Goal: Task Accomplishment & Management: Manage account settings

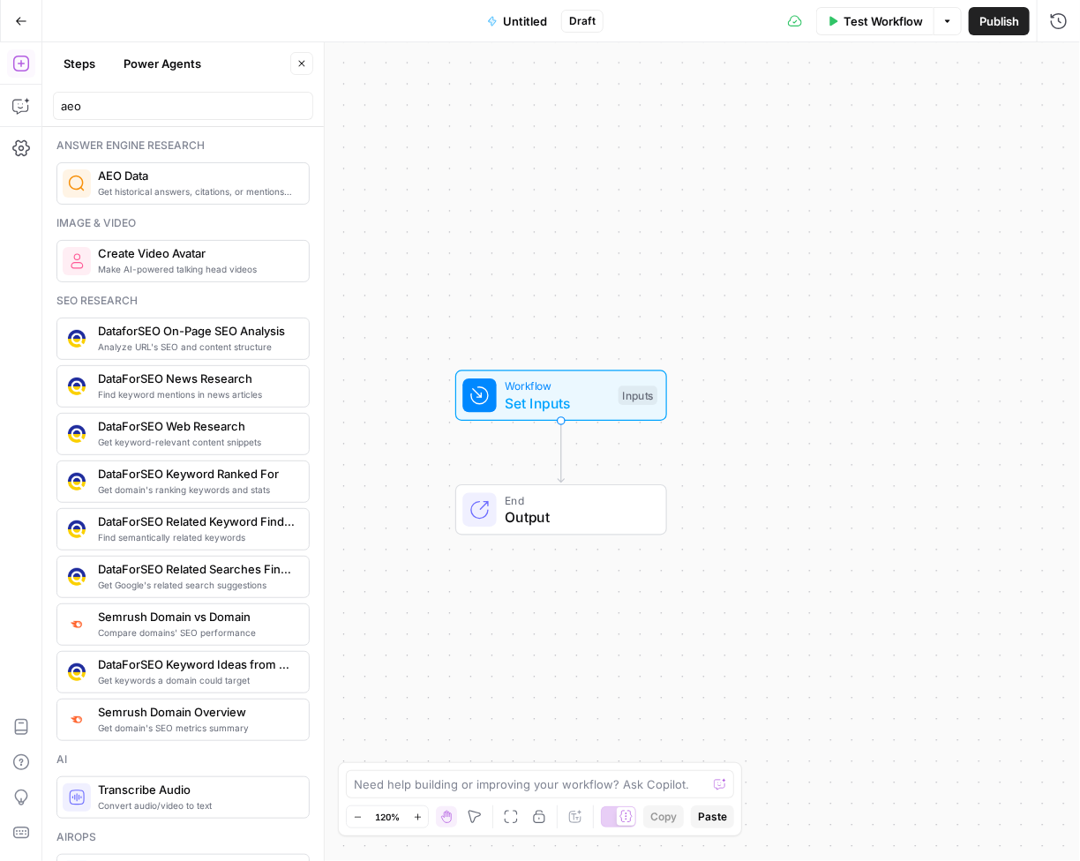
scroll to position [1318, 0]
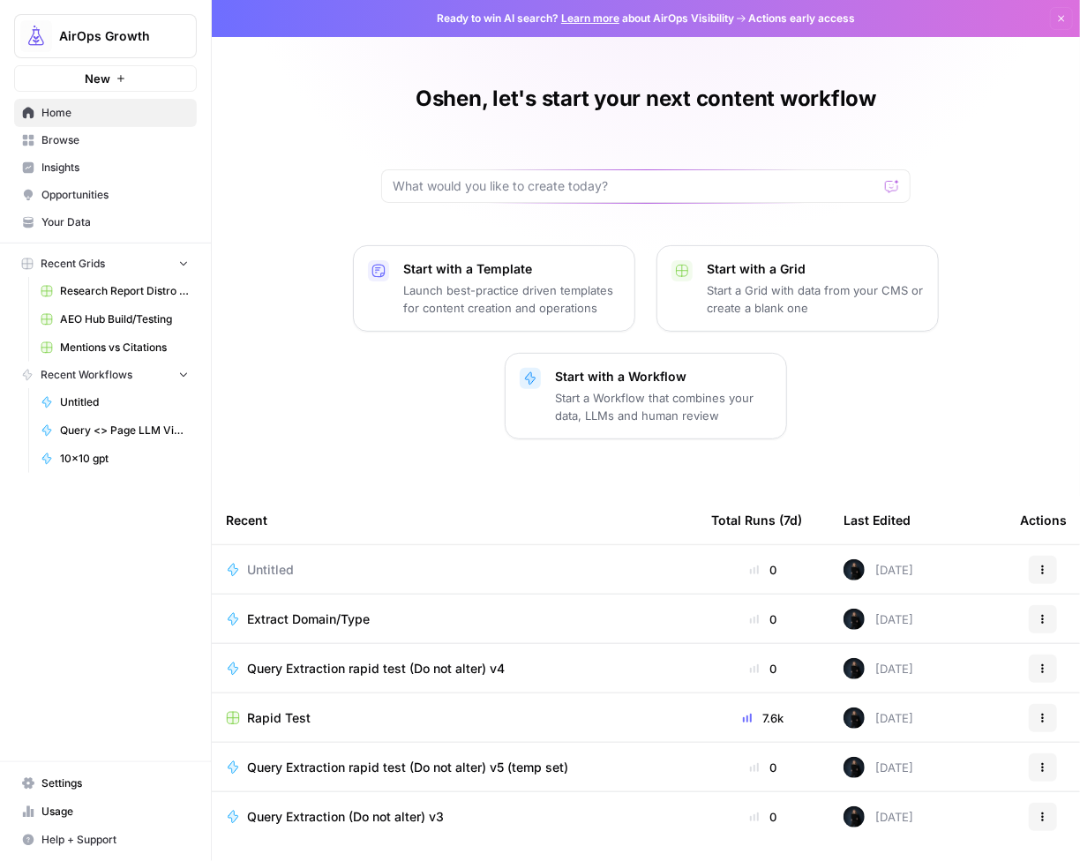
click at [73, 136] on span "Browse" at bounding box center [114, 140] width 147 height 16
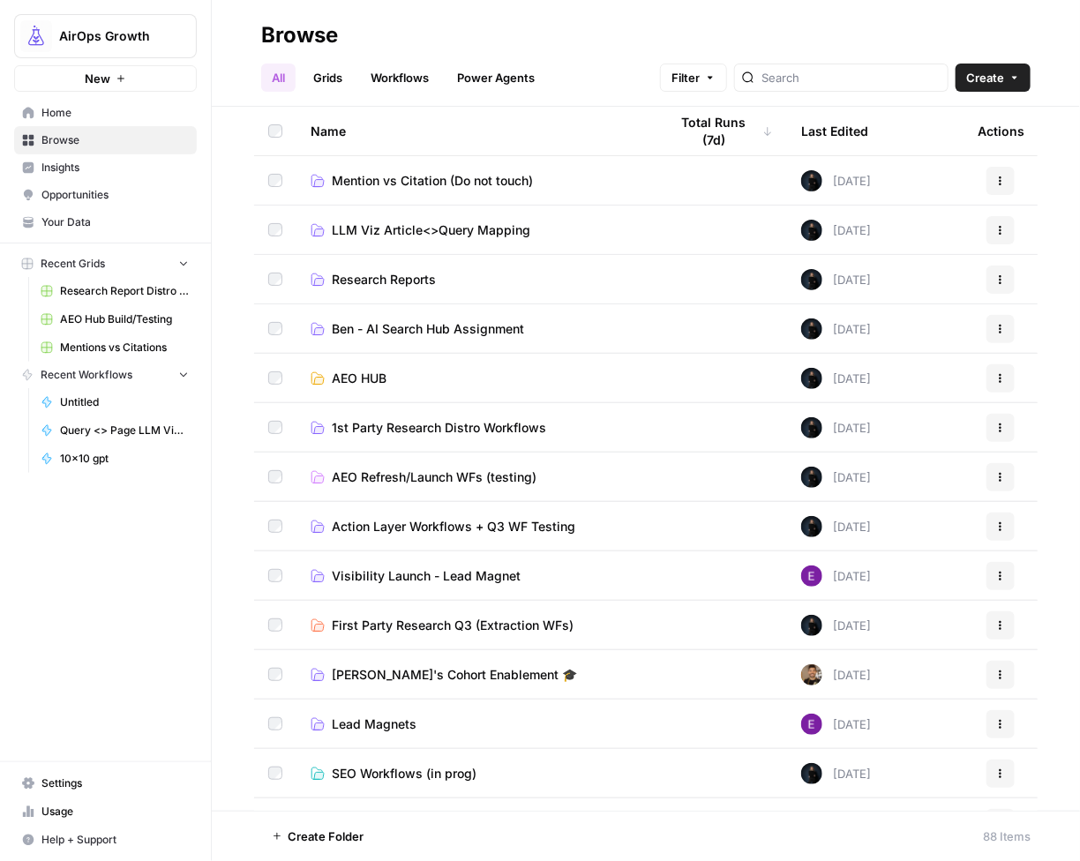
click at [477, 327] on span "Ben - AI Search Hub Assignment" at bounding box center [428, 329] width 192 height 18
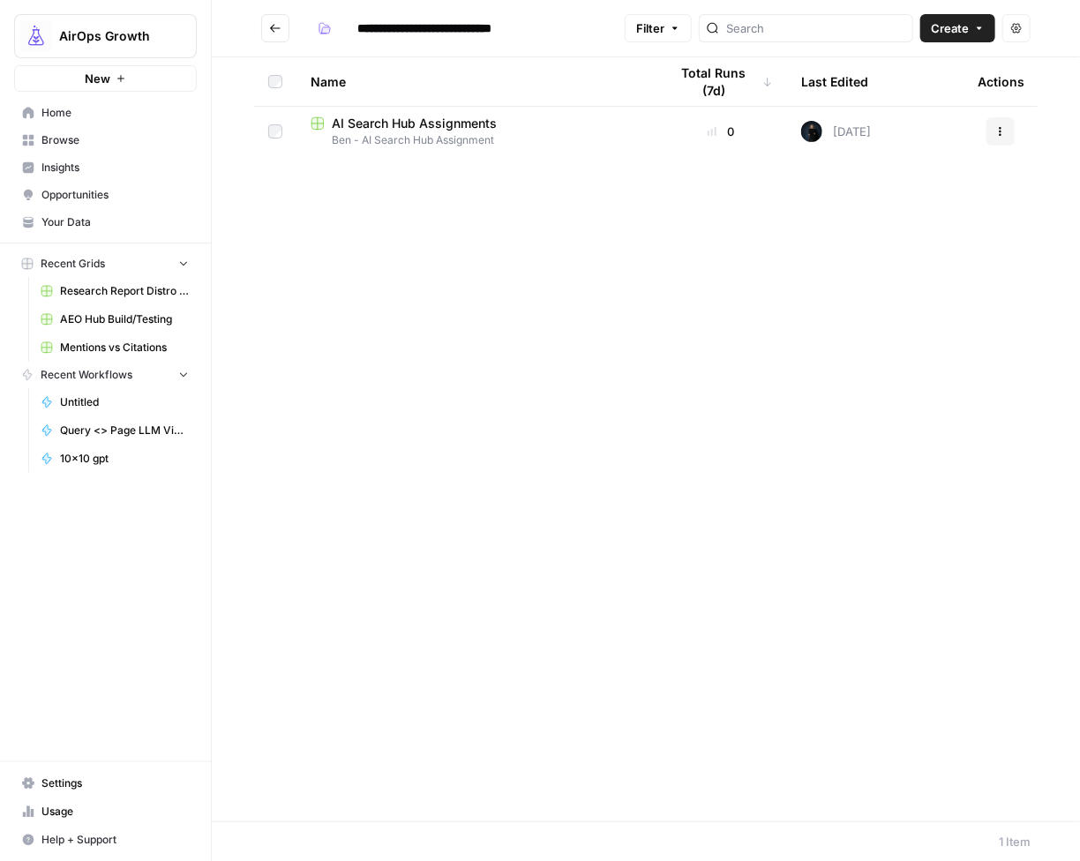
click at [413, 132] on span "Ben - AI Search Hub Assignment" at bounding box center [476, 140] width 330 height 16
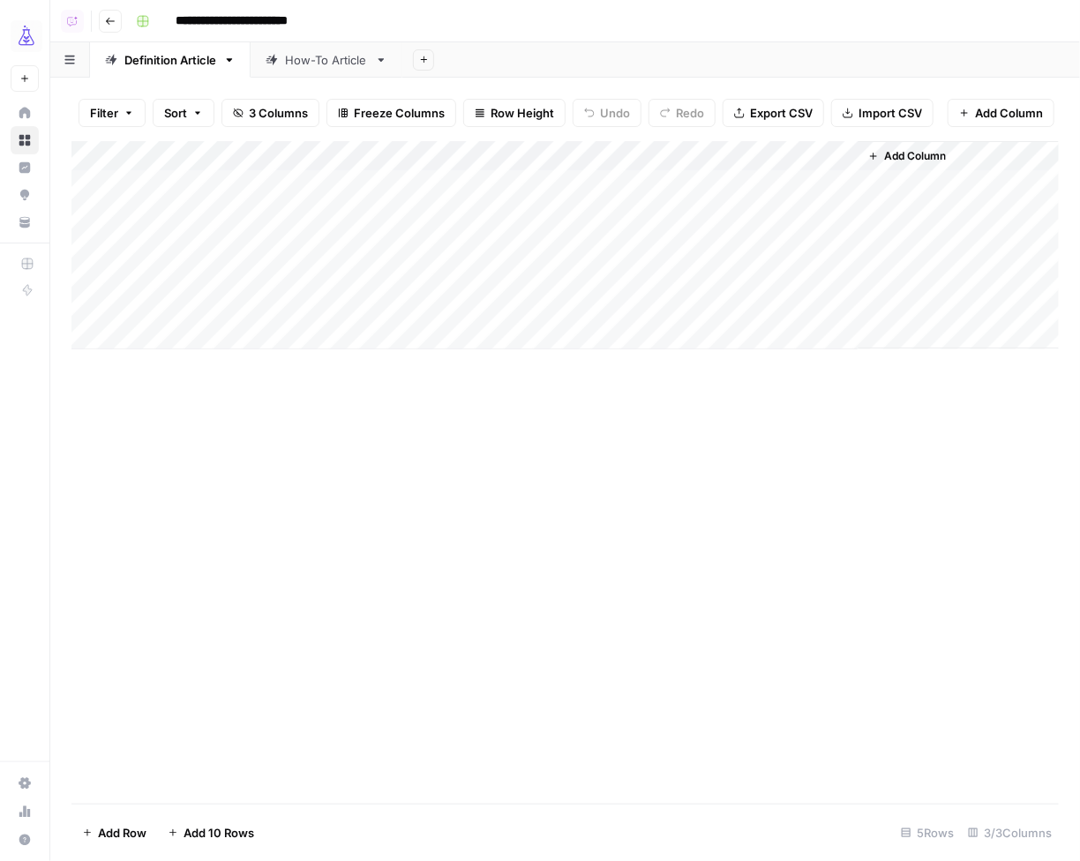
click at [267, 109] on span "3 Columns" at bounding box center [278, 113] width 59 height 18
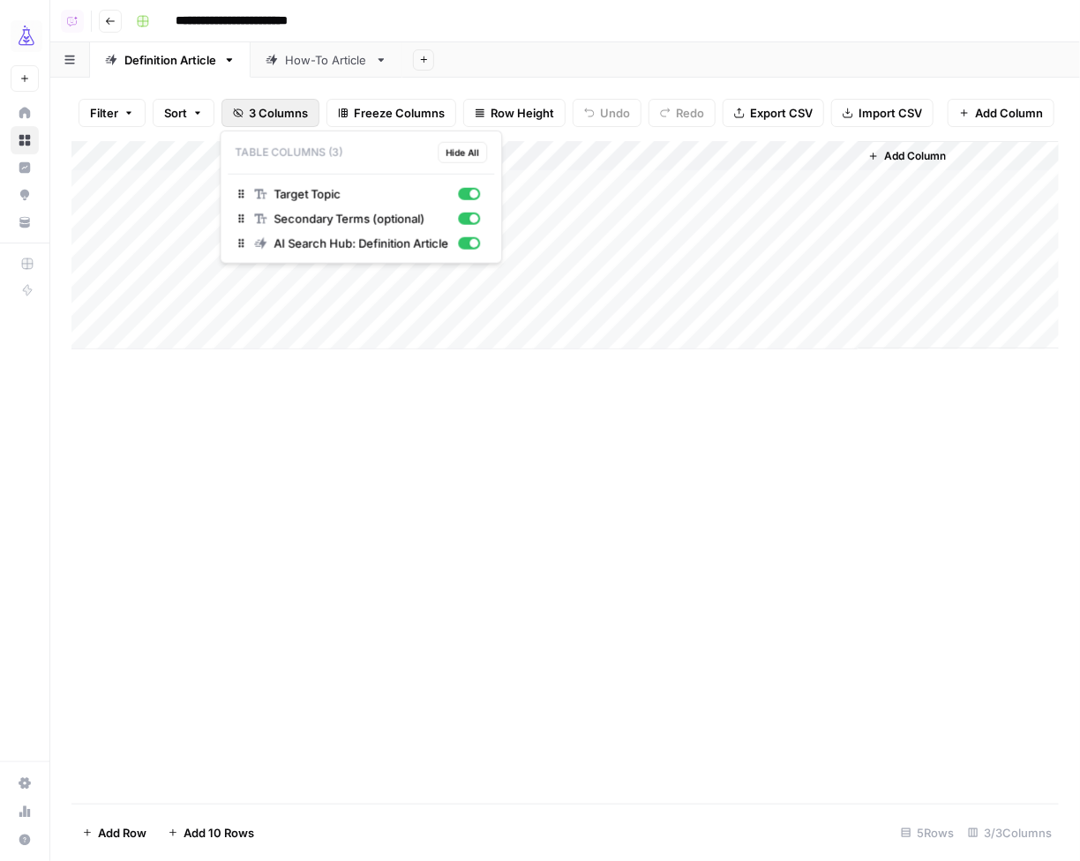
click at [267, 109] on span "3 Columns" at bounding box center [278, 113] width 59 height 18
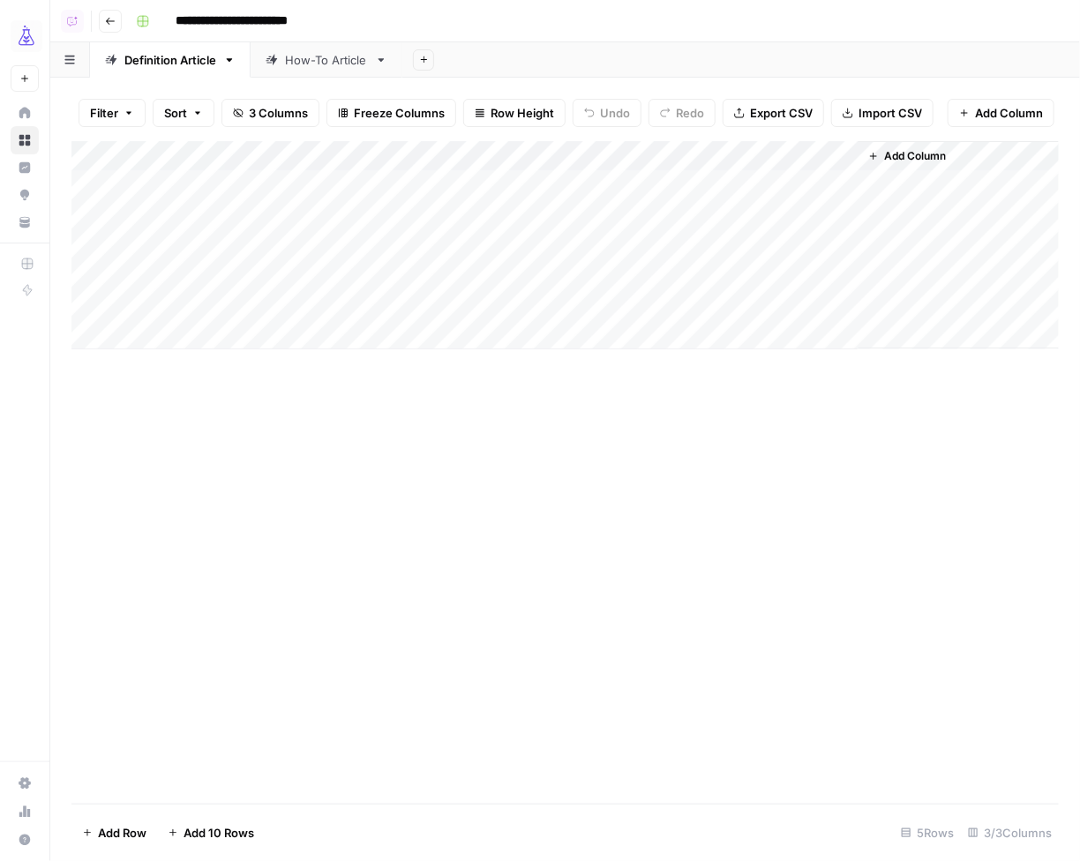
click at [317, 64] on div "How-To Article" at bounding box center [326, 60] width 83 height 18
click at [813, 169] on div "Add Column" at bounding box center [565, 200] width 988 height 118
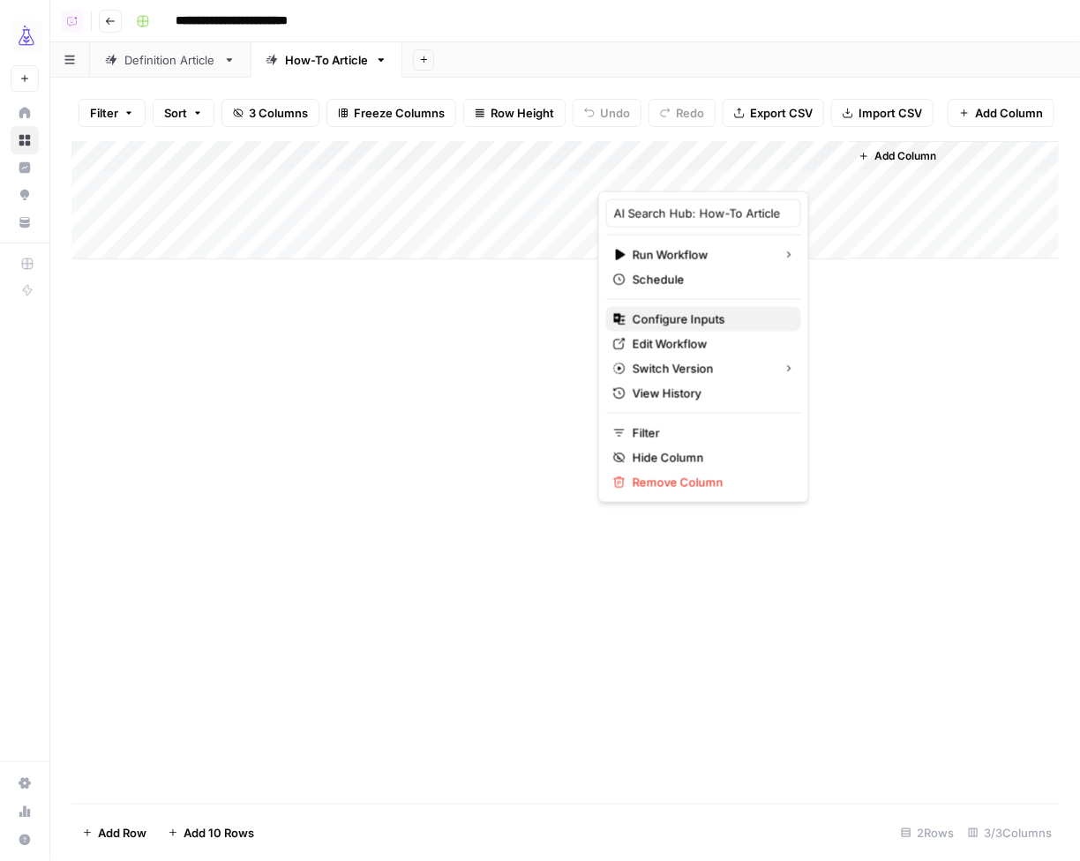
click at [703, 311] on span "Configure Inputs" at bounding box center [710, 320] width 154 height 18
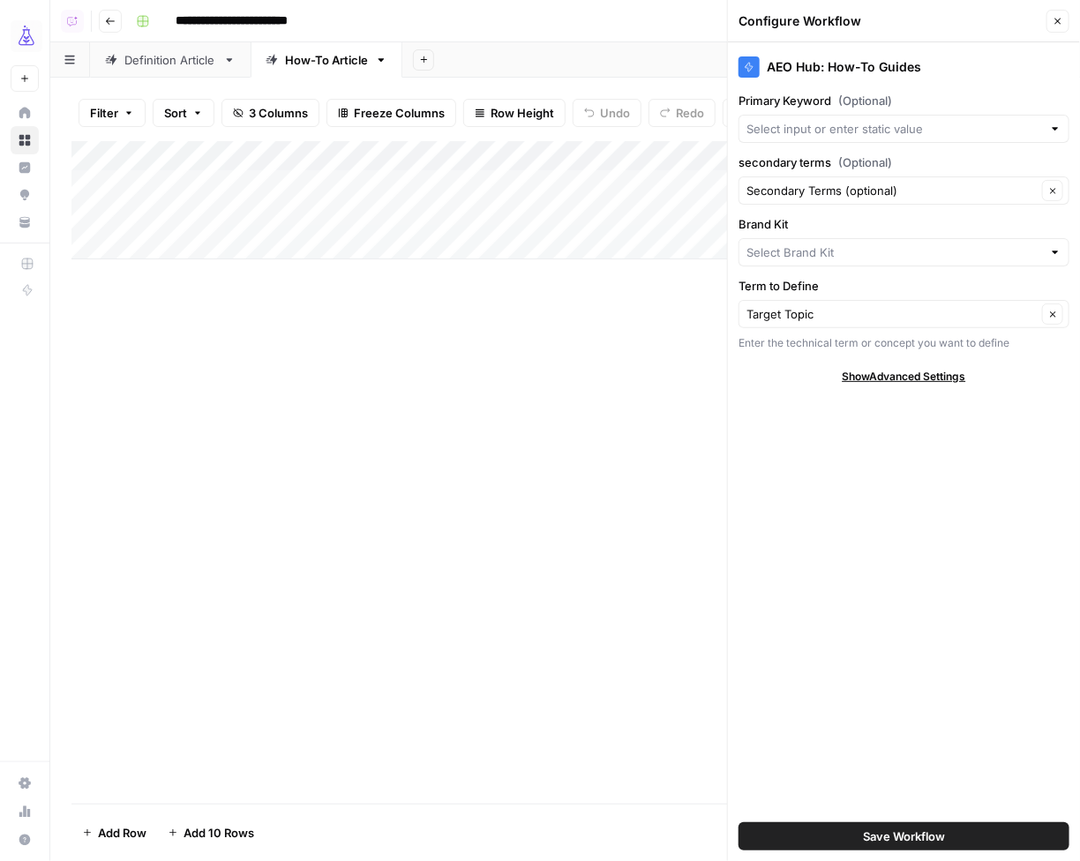
type input "AirOps (Oshens)"
click at [1054, 25] on icon "button" at bounding box center [1058, 21] width 11 height 11
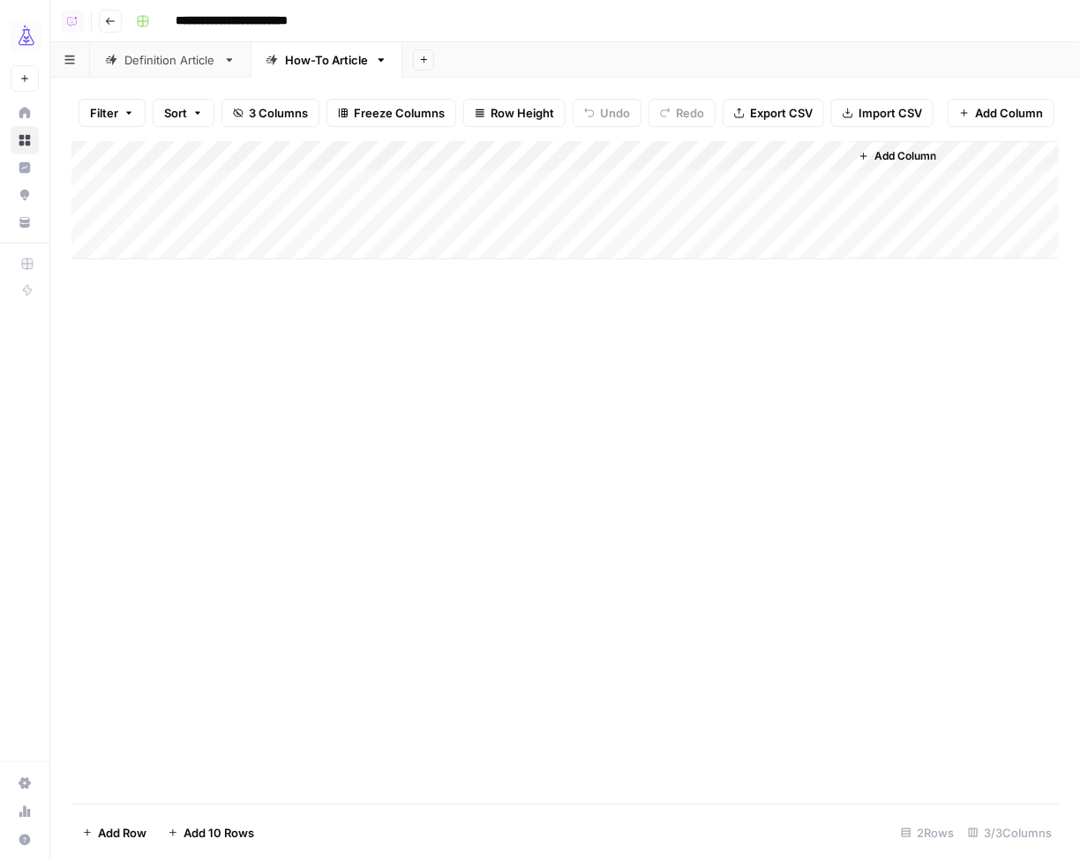
click at [143, 68] on div "Definition Article" at bounding box center [170, 60] width 92 height 18
click at [823, 167] on div "Add Column" at bounding box center [565, 245] width 988 height 208
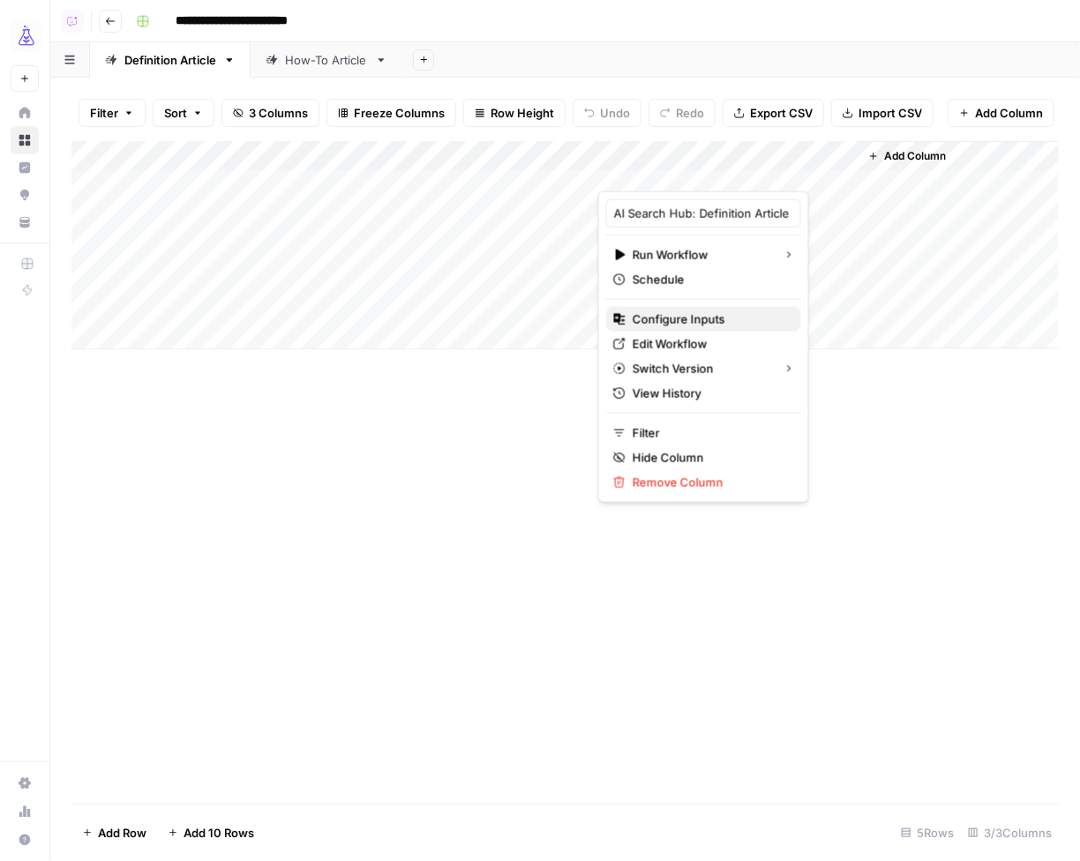
click at [707, 312] on span "Configure Inputs" at bounding box center [710, 320] width 154 height 18
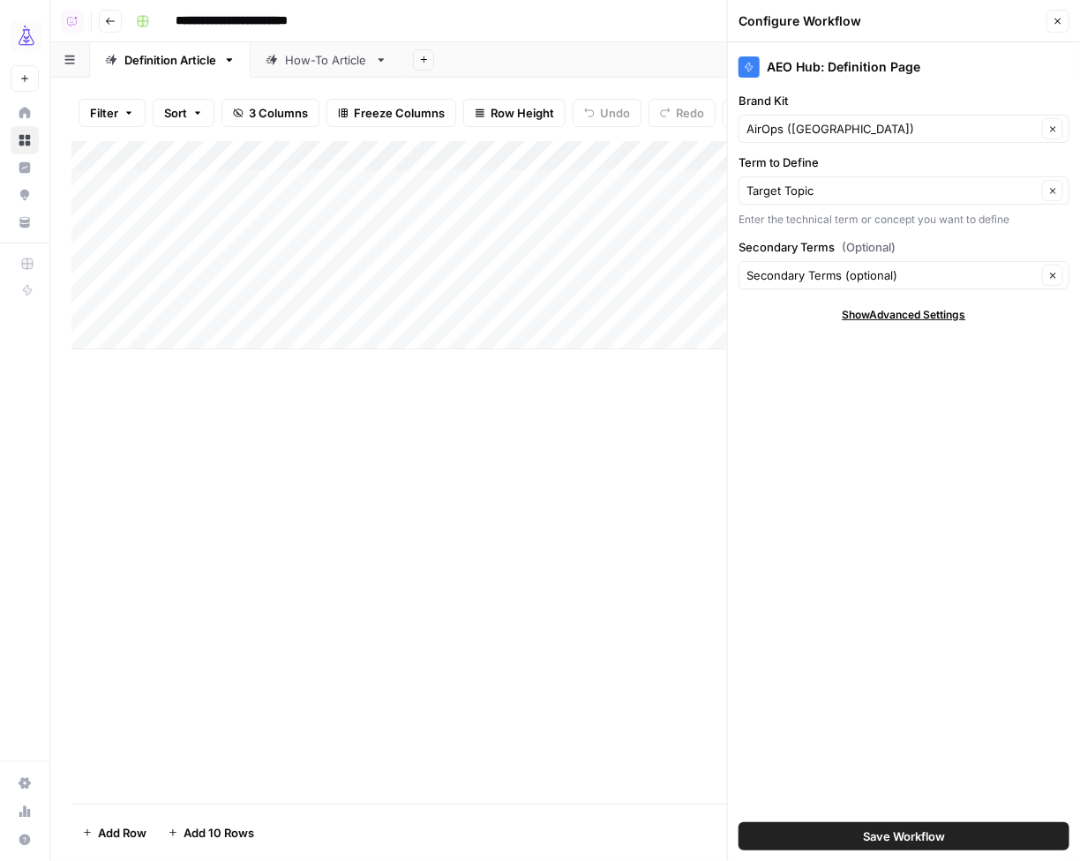
click at [1056, 28] on button "Close" at bounding box center [1058, 21] width 23 height 23
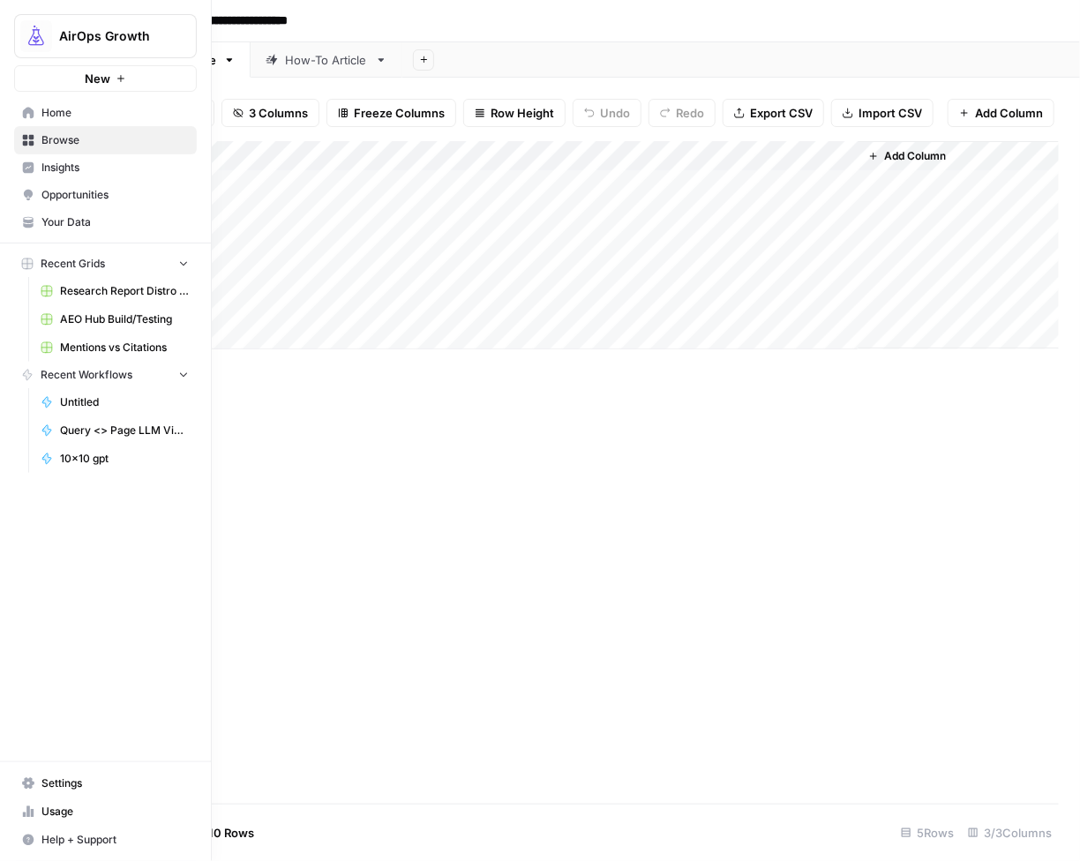
click at [57, 221] on span "Your Data" at bounding box center [114, 222] width 147 height 16
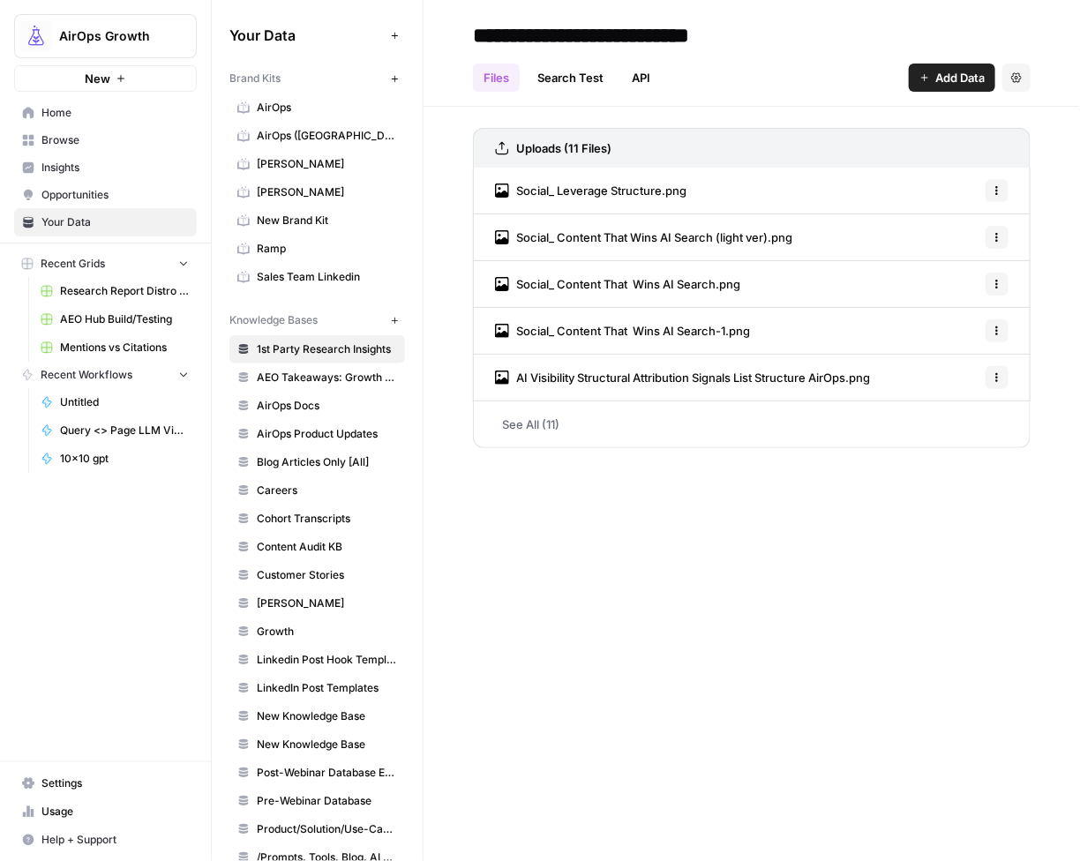
click at [106, 784] on span "Settings" at bounding box center [114, 784] width 147 height 16
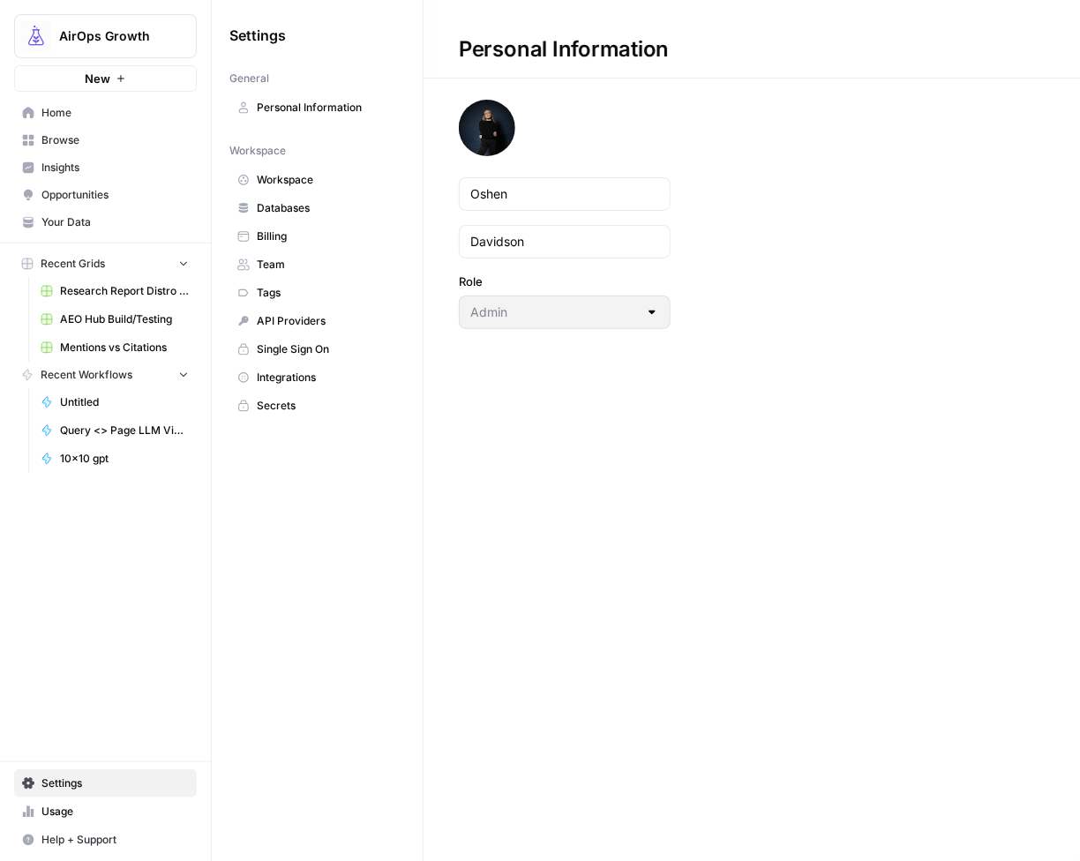
click at [299, 261] on span "Team" at bounding box center [327, 265] width 140 height 16
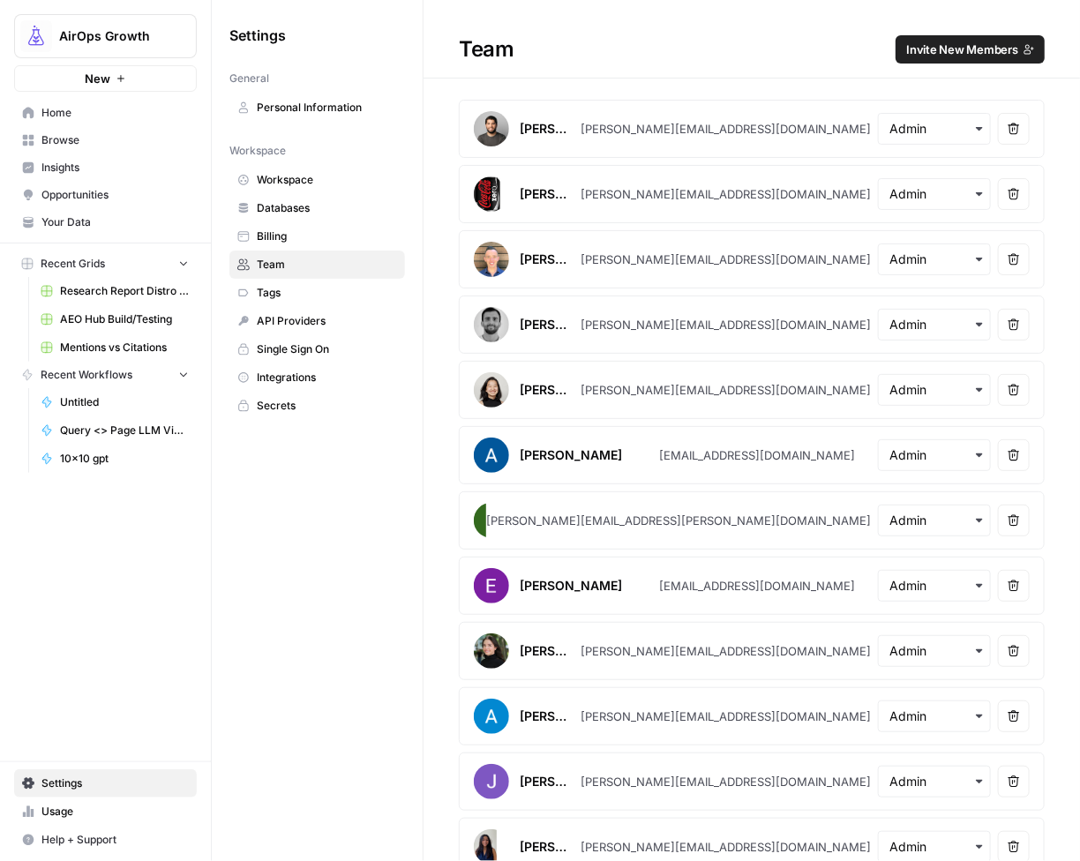
click at [959, 50] on span "Invite New Members" at bounding box center [962, 50] width 112 height 18
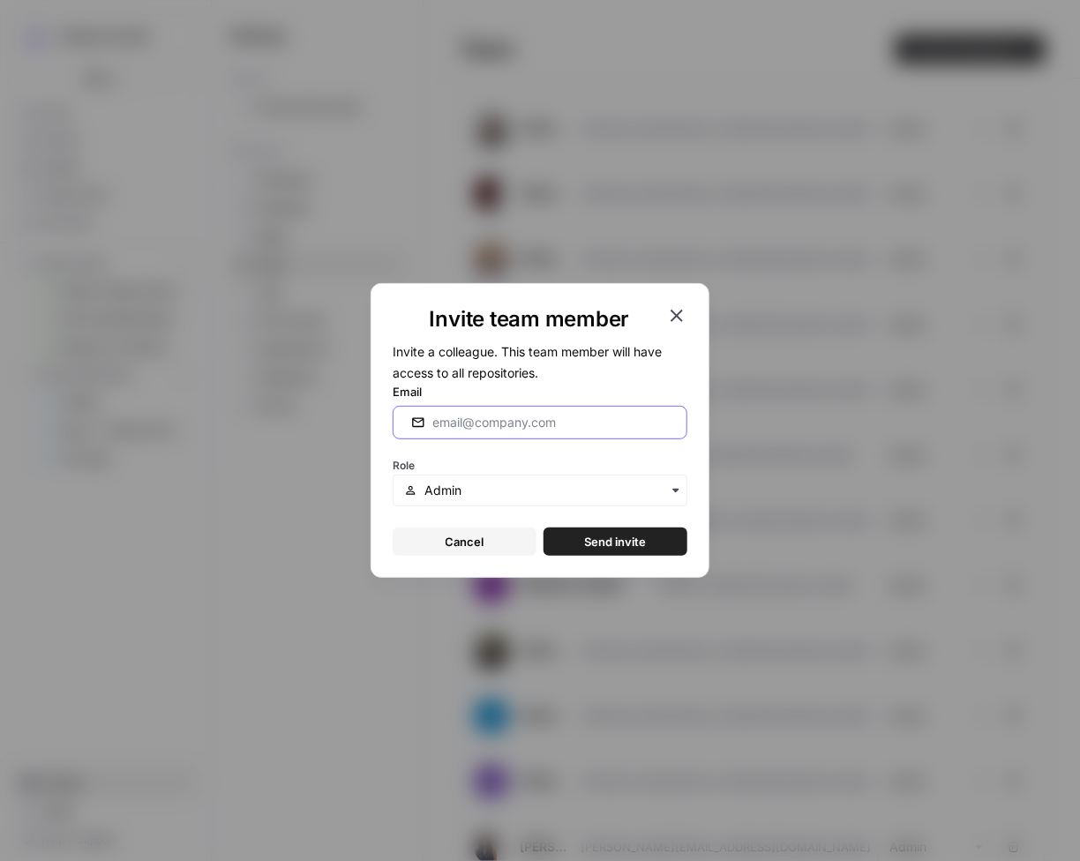
click at [477, 423] on input "Email" at bounding box center [554, 423] width 244 height 18
paste input "benkpresents@gmail.com"
type input "benkpresents@gmail.com"
click at [425, 485] on input "text" at bounding box center [551, 491] width 252 height 18
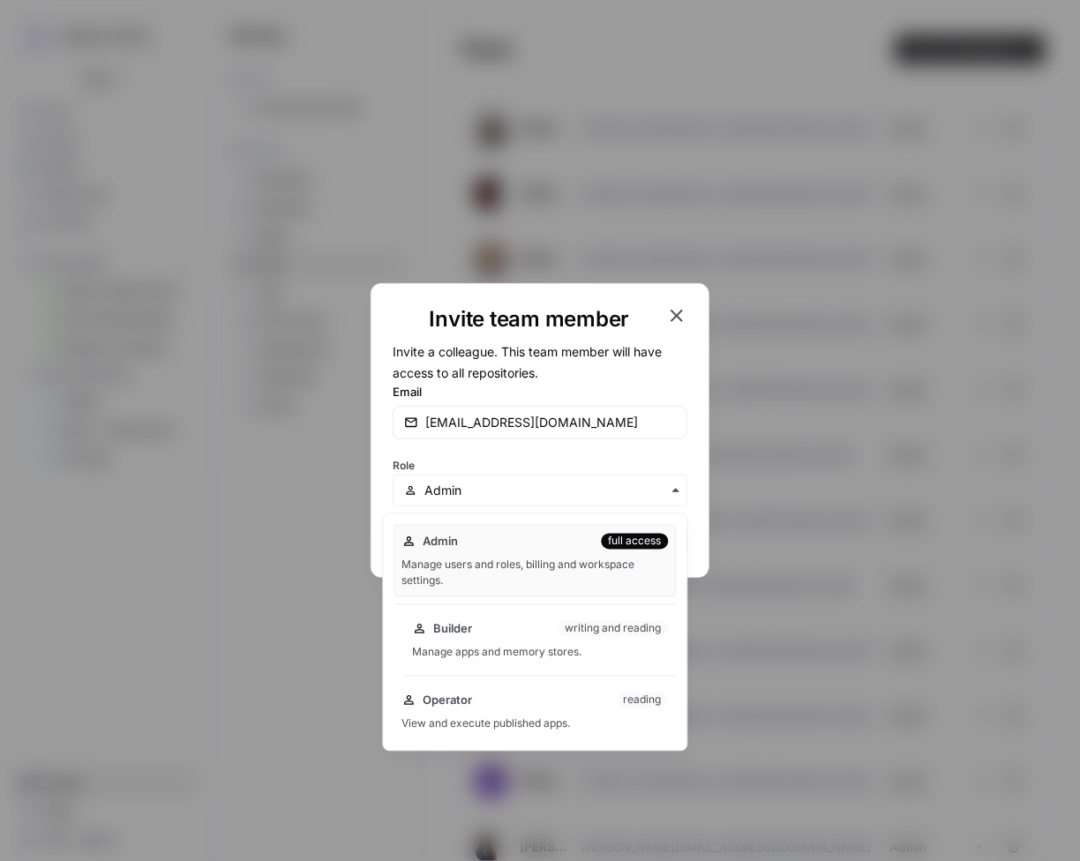
click at [542, 629] on div "Builder writing and reading" at bounding box center [541, 629] width 256 height 18
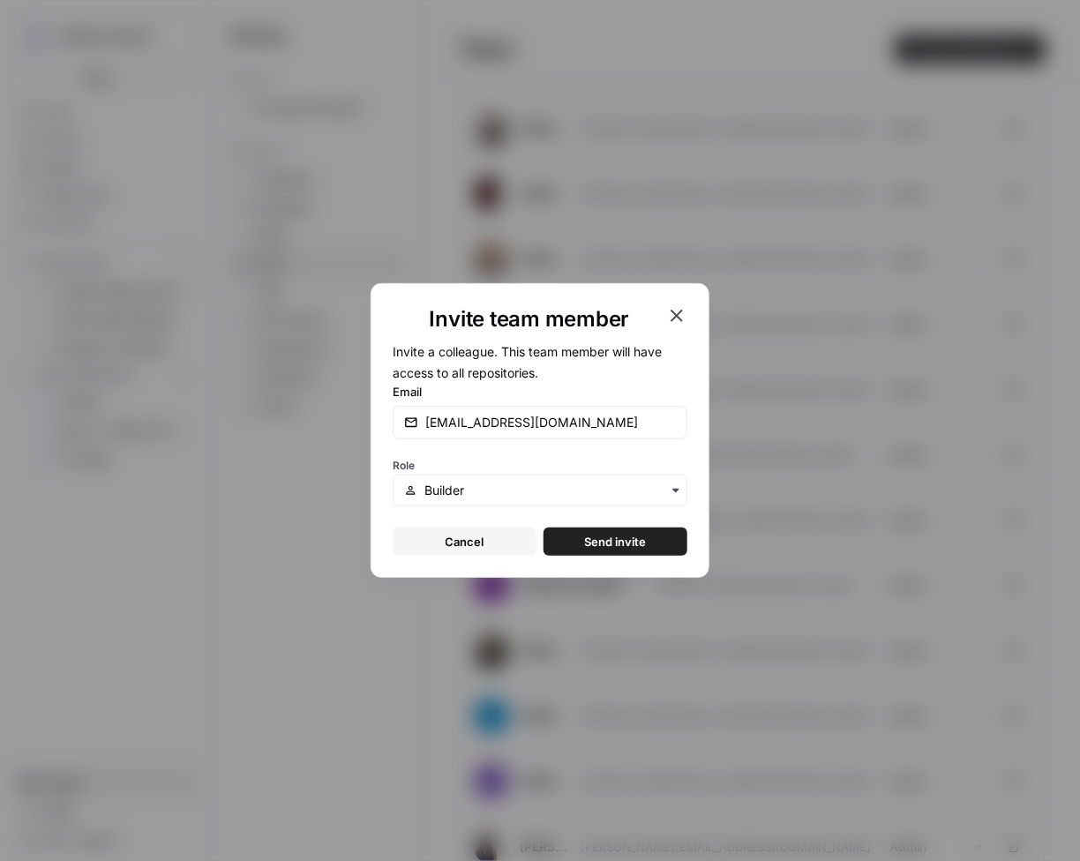
click at [606, 543] on span "Send invite" at bounding box center [616, 542] width 62 height 18
